Goal: Transaction & Acquisition: Download file/media

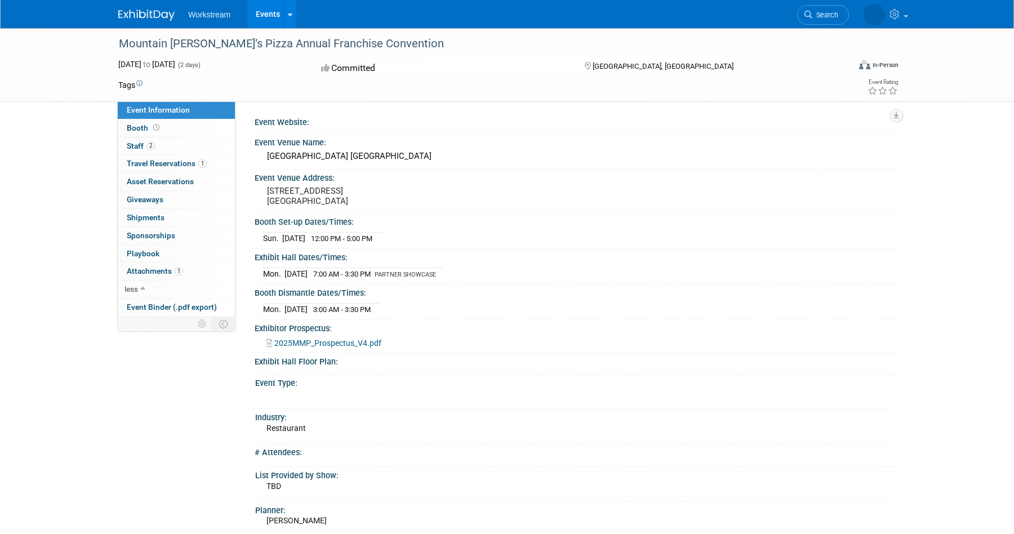
click at [148, 11] on img at bounding box center [146, 15] width 56 height 11
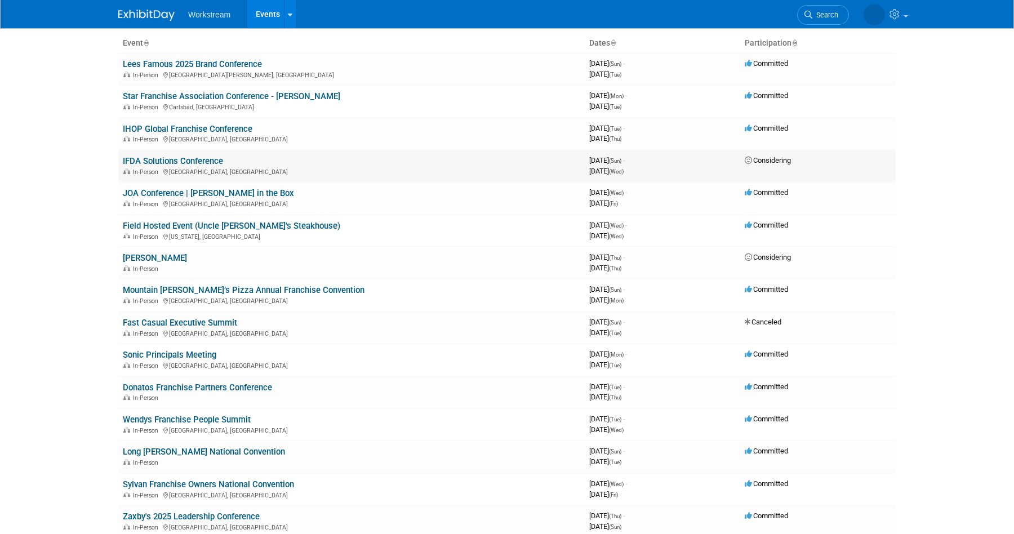
scroll to position [72, 0]
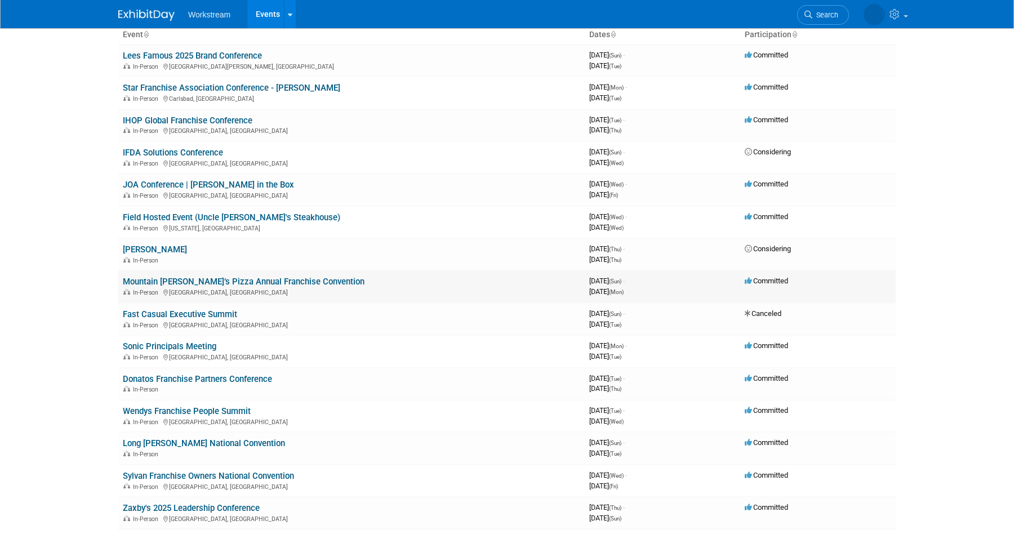
click at [246, 284] on link "Mountain [PERSON_NAME]’s Pizza Annual Franchise Convention" at bounding box center [244, 281] width 242 height 10
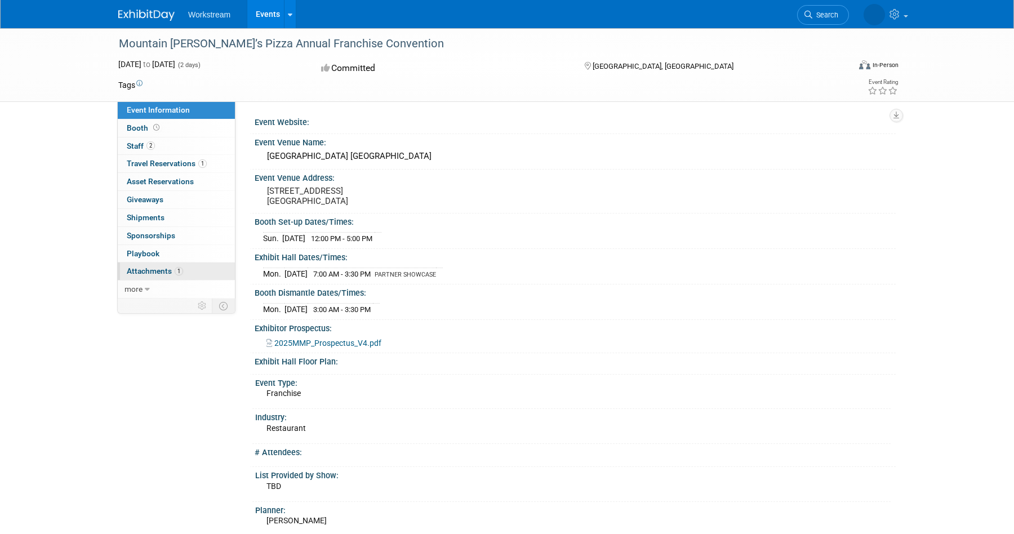
click at [153, 270] on span "Attachments 1" at bounding box center [155, 270] width 56 height 9
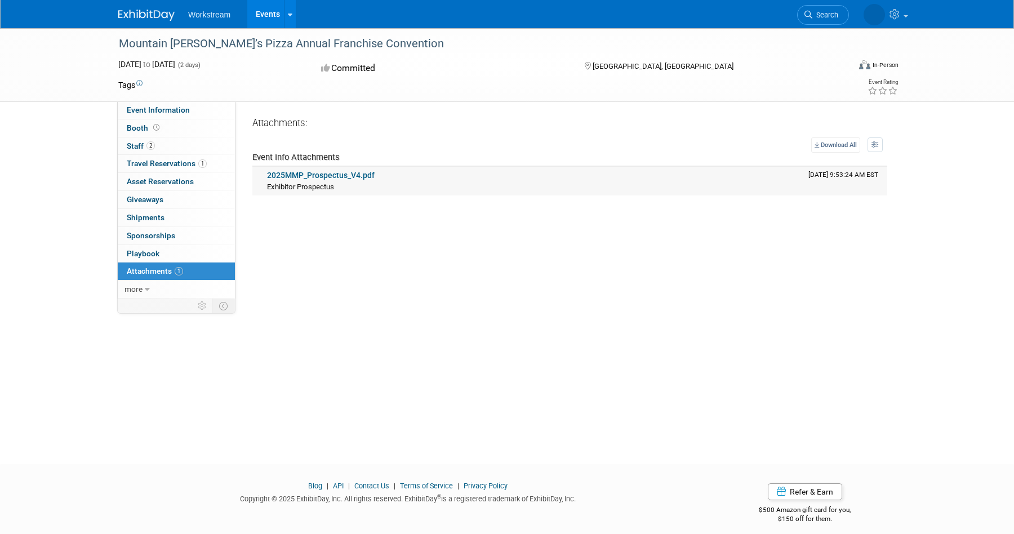
click at [313, 176] on link "2025MMP_Prospectus_V4.pdf" at bounding box center [321, 175] width 108 height 9
